Goal: Find specific page/section

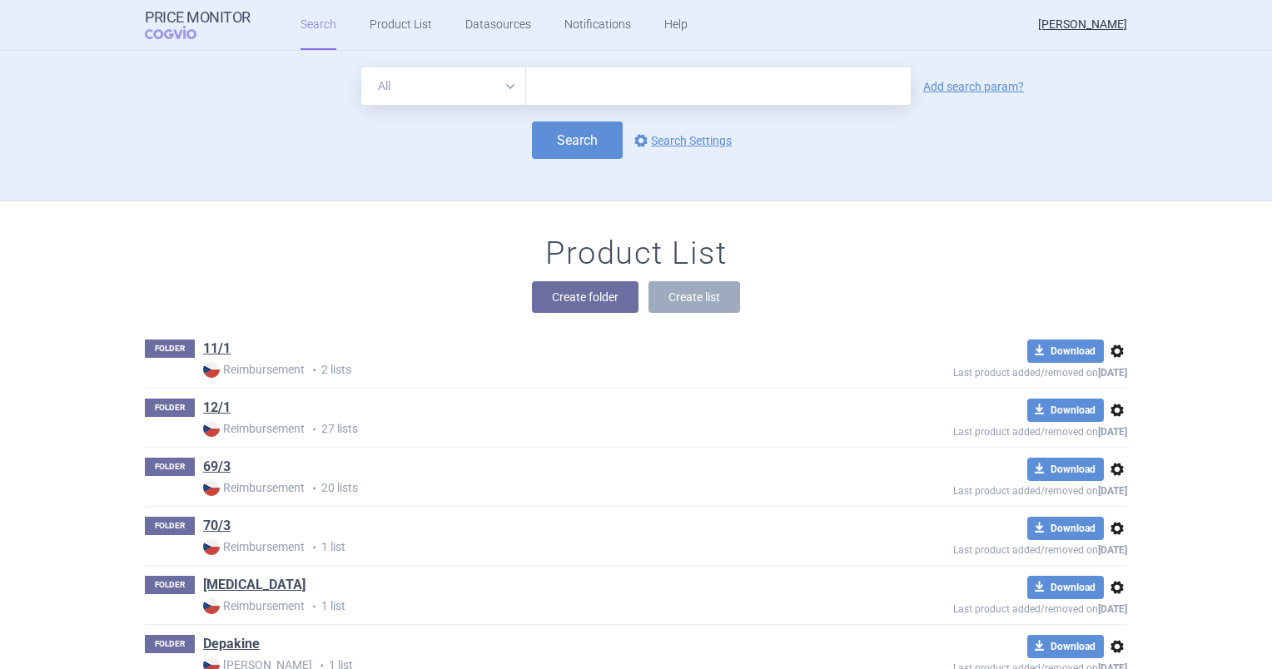
click at [567, 85] on input "text" at bounding box center [718, 85] width 384 height 37
paste input "0181294"
type input "0181294"
click at [563, 136] on button "Search" at bounding box center [577, 139] width 91 height 37
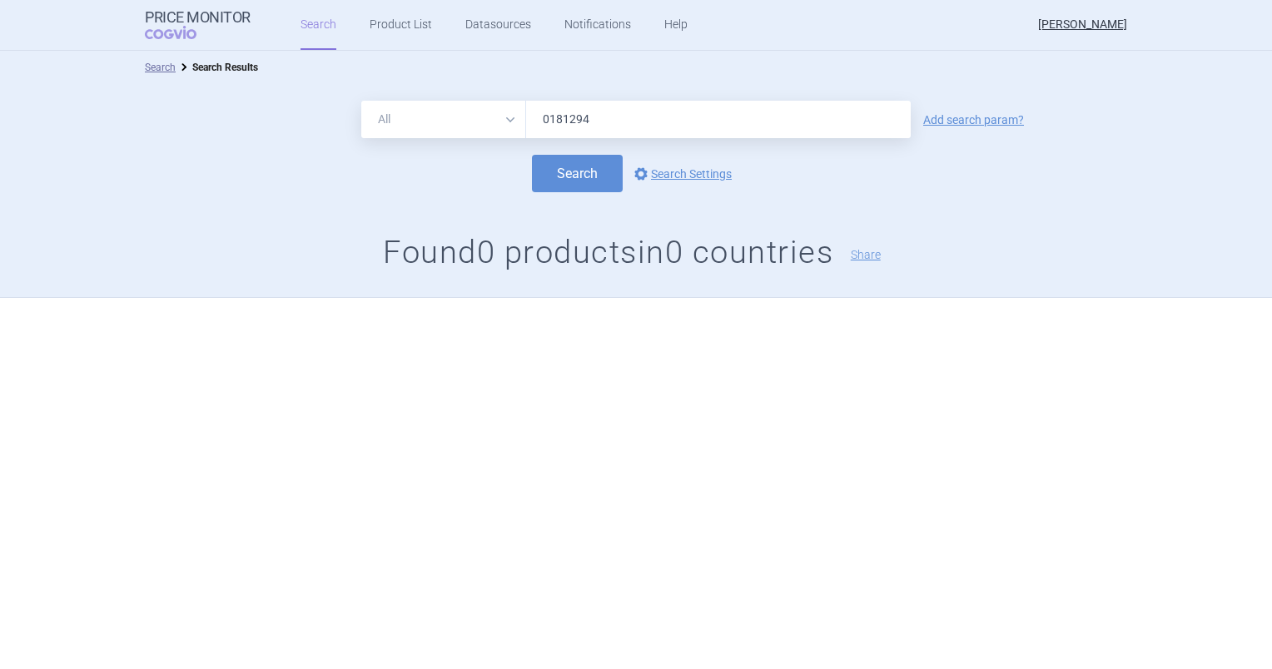
click at [606, 123] on input "0181294" at bounding box center [718, 119] width 384 height 37
click at [551, 122] on input "0181294" at bounding box center [718, 119] width 384 height 37
type input "181294"
click at [532, 155] on button "Search" at bounding box center [577, 173] width 91 height 37
